Goal: Task Accomplishment & Management: Complete application form

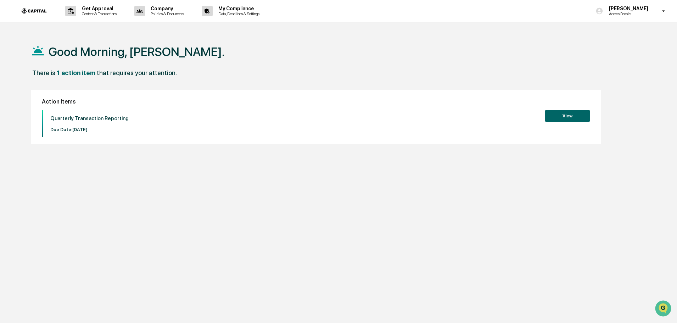
click at [569, 114] on button "View" at bounding box center [567, 116] width 45 height 12
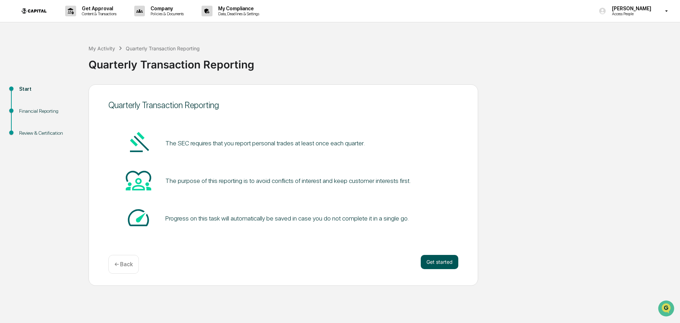
click at [430, 261] on button "Get started" at bounding box center [440, 262] width 38 height 14
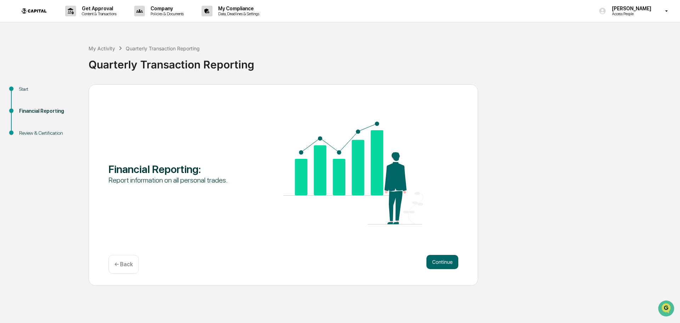
click at [356, 273] on div "Continue ← Back" at bounding box center [283, 264] width 350 height 19
click at [441, 262] on button "Continue" at bounding box center [443, 262] width 32 height 14
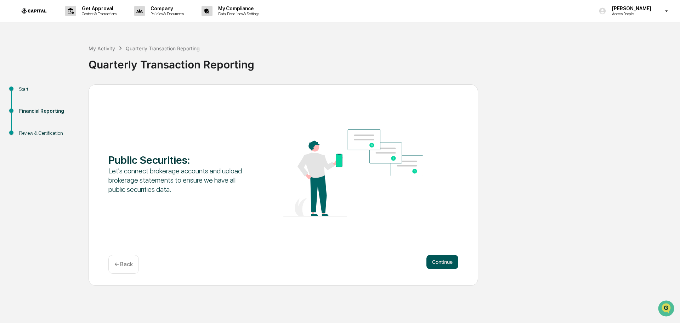
click at [441, 258] on button "Continue" at bounding box center [443, 262] width 32 height 14
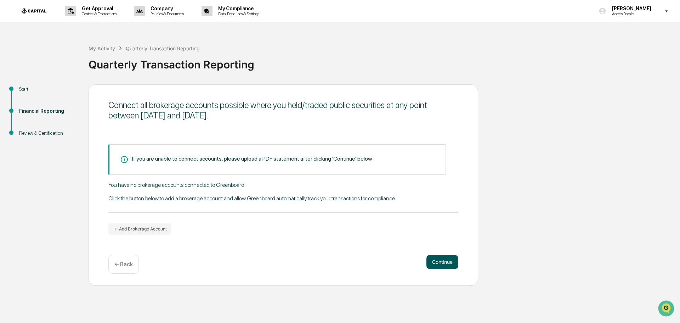
click at [452, 262] on button "Continue" at bounding box center [443, 262] width 32 height 14
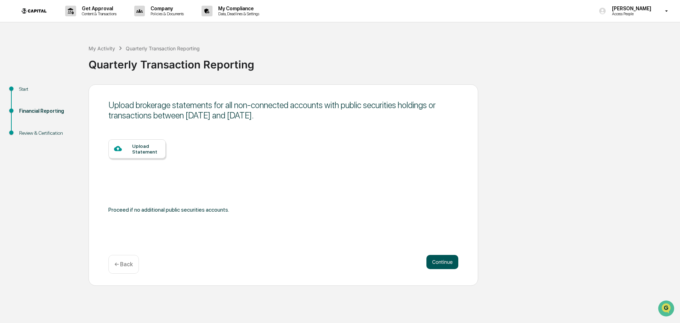
click at [450, 264] on button "Continue" at bounding box center [443, 262] width 32 height 14
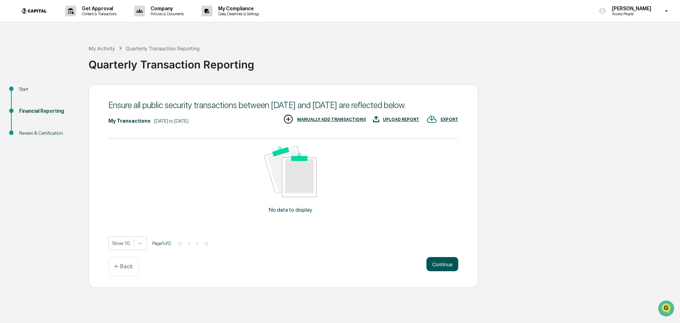
click at [439, 271] on button "Continue" at bounding box center [443, 264] width 32 height 14
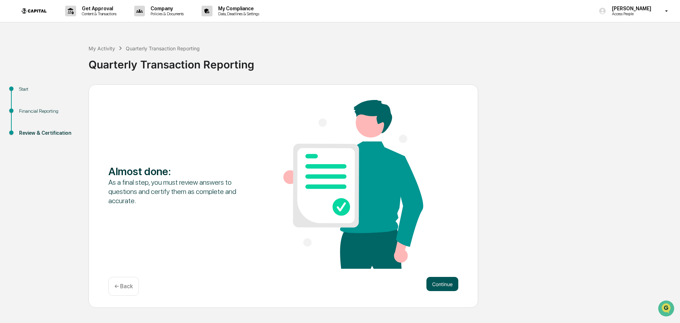
click at [439, 280] on button "Continue" at bounding box center [443, 284] width 32 height 14
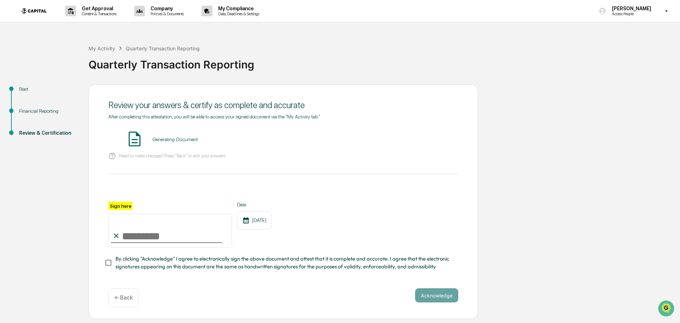
click at [163, 236] on input "Sign here" at bounding box center [170, 231] width 124 height 34
type input "**********"
click at [120, 263] on span "By clicking "Acknowledge" I agree to electronically sign the above document and…" at bounding box center [283, 263] width 337 height 16
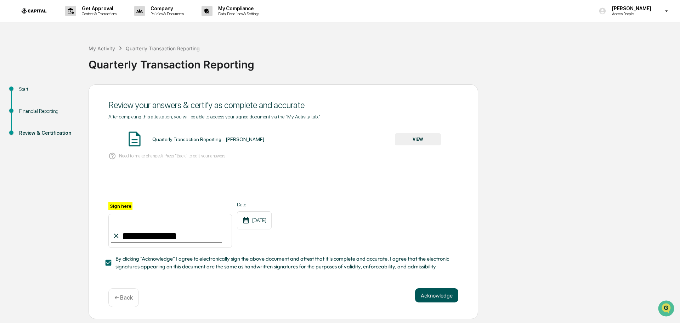
click at [448, 301] on button "Acknowledge" at bounding box center [436, 295] width 43 height 14
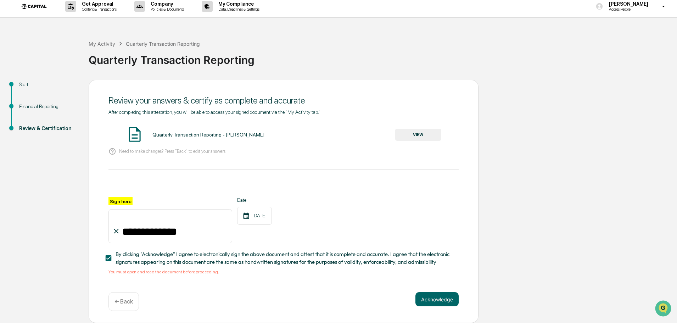
scroll to position [7, 0]
click at [418, 133] on button "VIEW" at bounding box center [418, 135] width 46 height 12
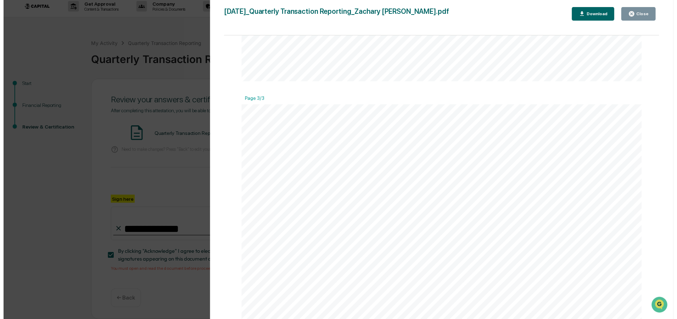
scroll to position [1492, 0]
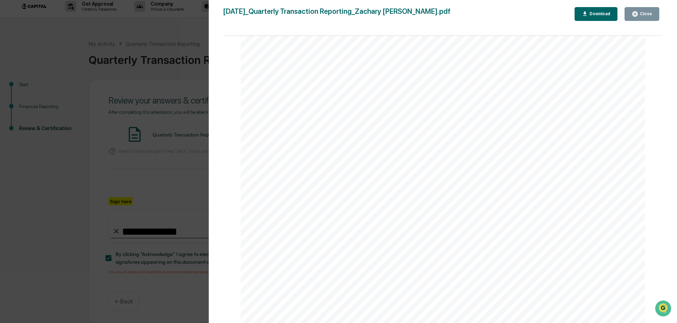
click at [649, 12] on div "Close" at bounding box center [645, 13] width 14 height 5
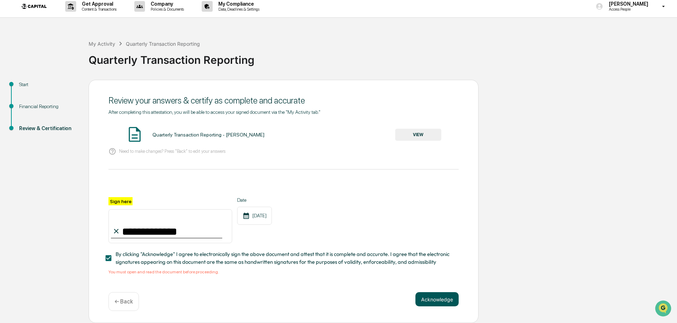
click at [430, 297] on button "Acknowledge" at bounding box center [436, 299] width 43 height 14
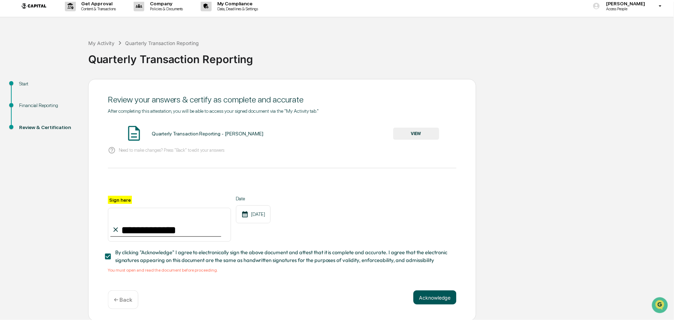
scroll to position [0, 0]
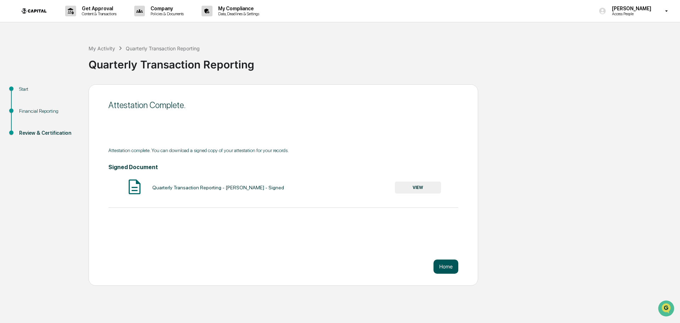
click at [448, 268] on button "Home" at bounding box center [446, 266] width 25 height 14
